Goal: Communication & Community: Ask a question

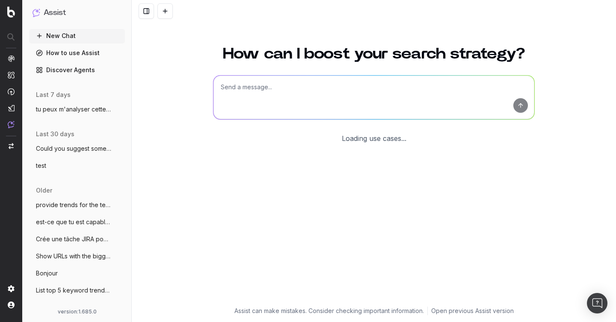
scroll to position [9, 0]
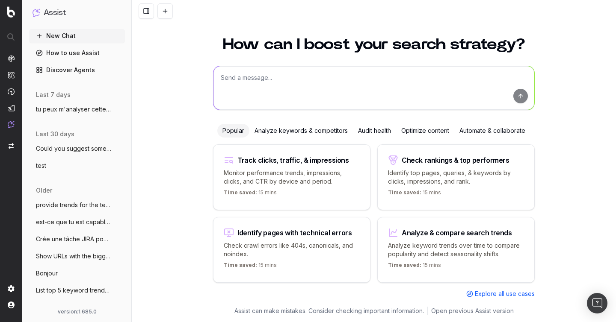
click at [259, 77] on textarea at bounding box center [373, 88] width 321 height 44
type textarea "yo"
